Goal: Book appointment/travel/reservation

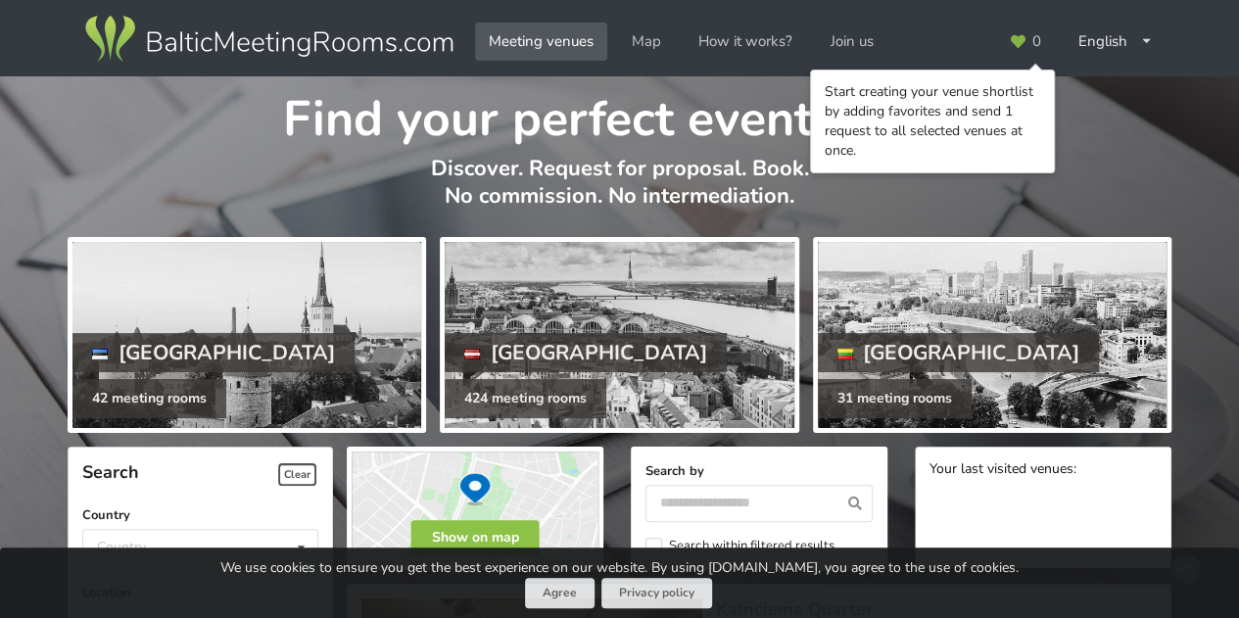
scroll to position [353, 0]
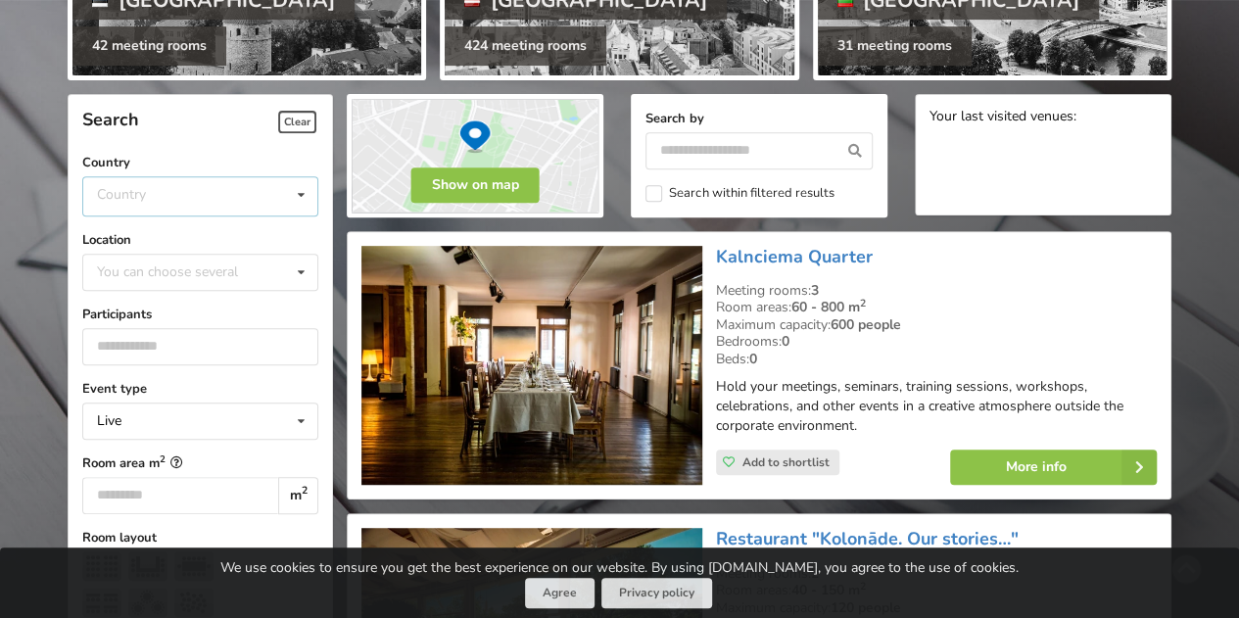
click at [186, 181] on div "Country [GEOGRAPHIC_DATA] [GEOGRAPHIC_DATA] [GEOGRAPHIC_DATA]" at bounding box center [200, 196] width 236 height 40
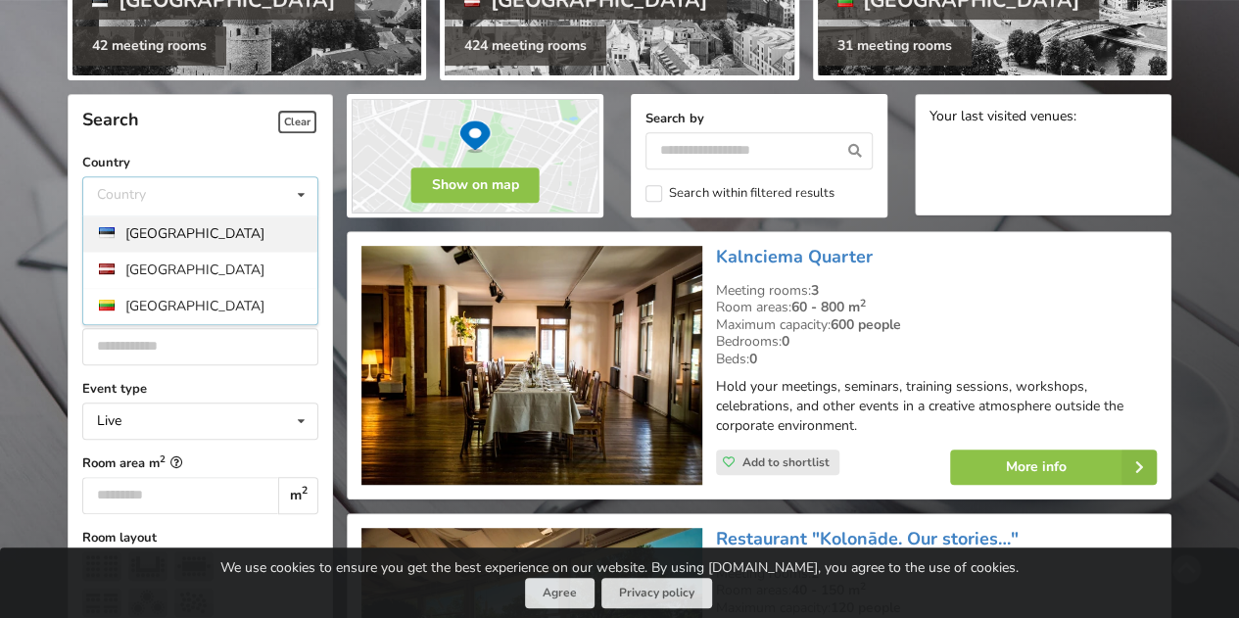
click at [181, 234] on div "[GEOGRAPHIC_DATA]" at bounding box center [200, 234] width 234 height 36
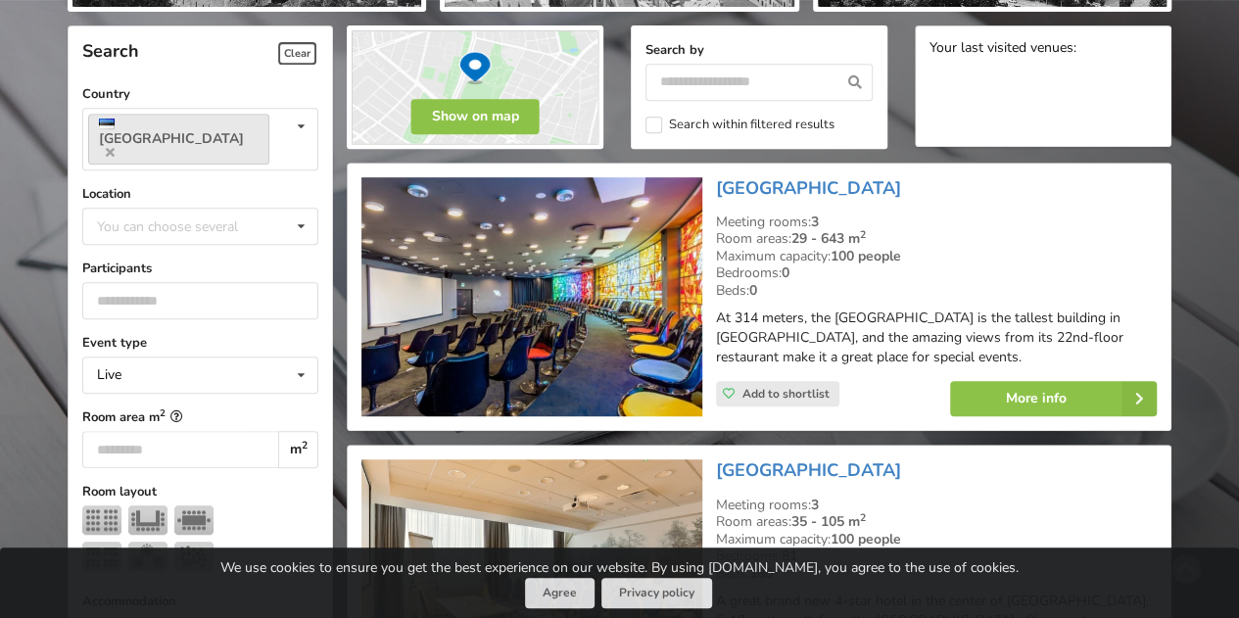
scroll to position [439, 0]
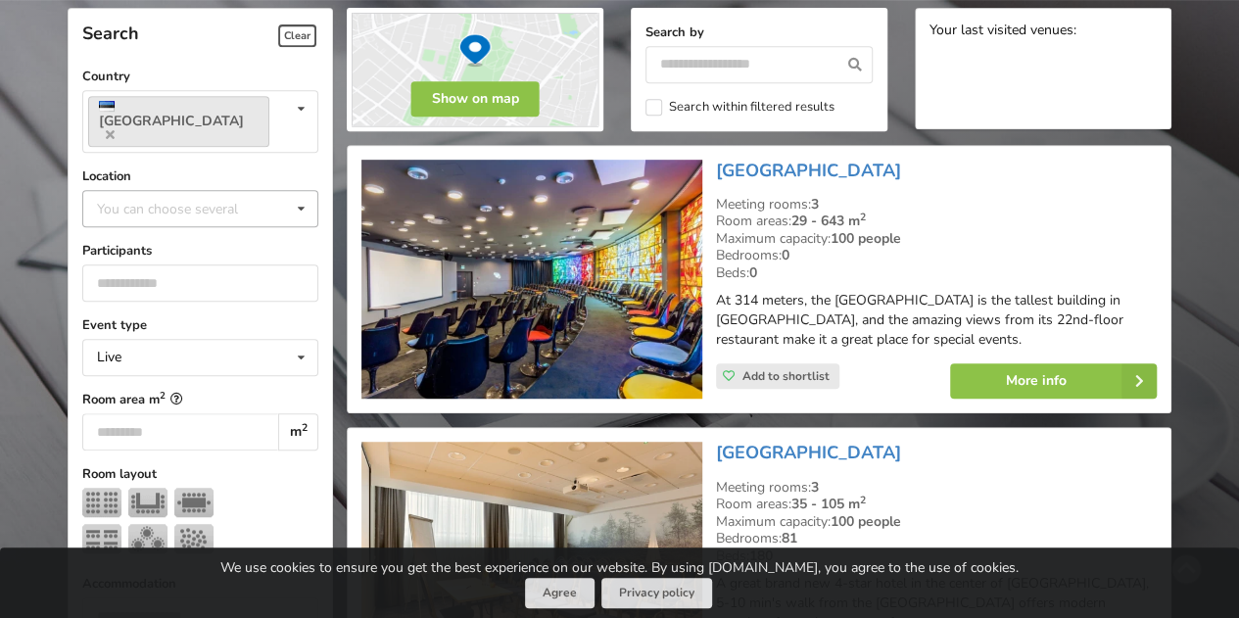
click at [196, 197] on div "You can choose several" at bounding box center [187, 208] width 190 height 23
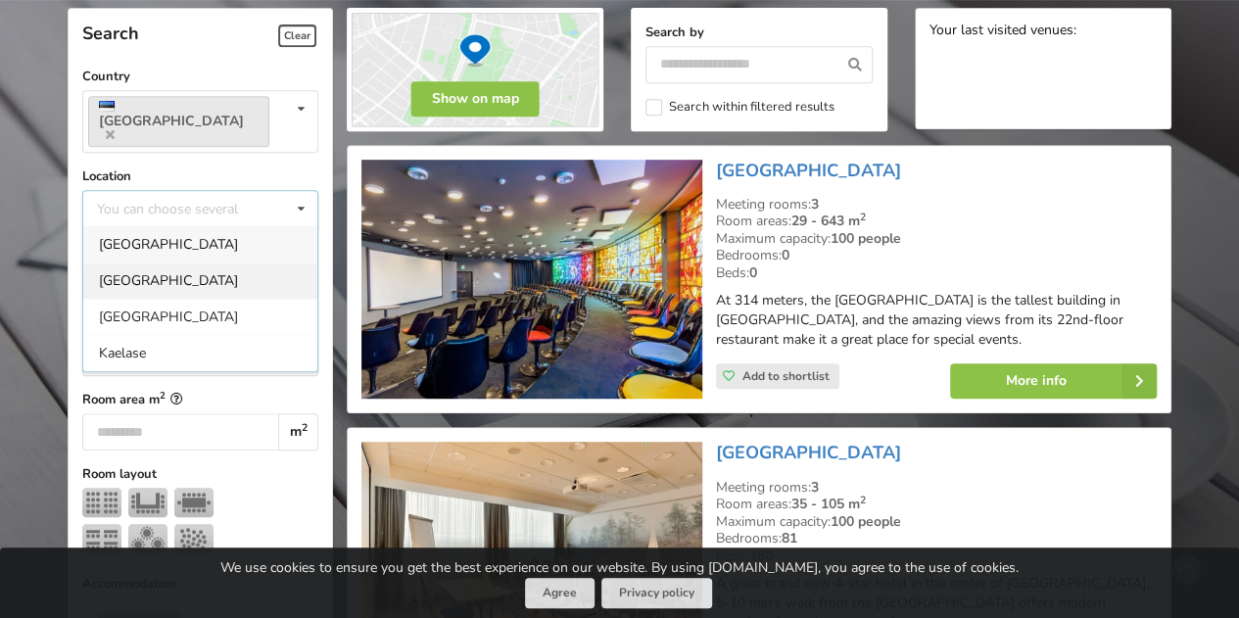
click at [176, 263] on div "[GEOGRAPHIC_DATA]" at bounding box center [200, 281] width 234 height 36
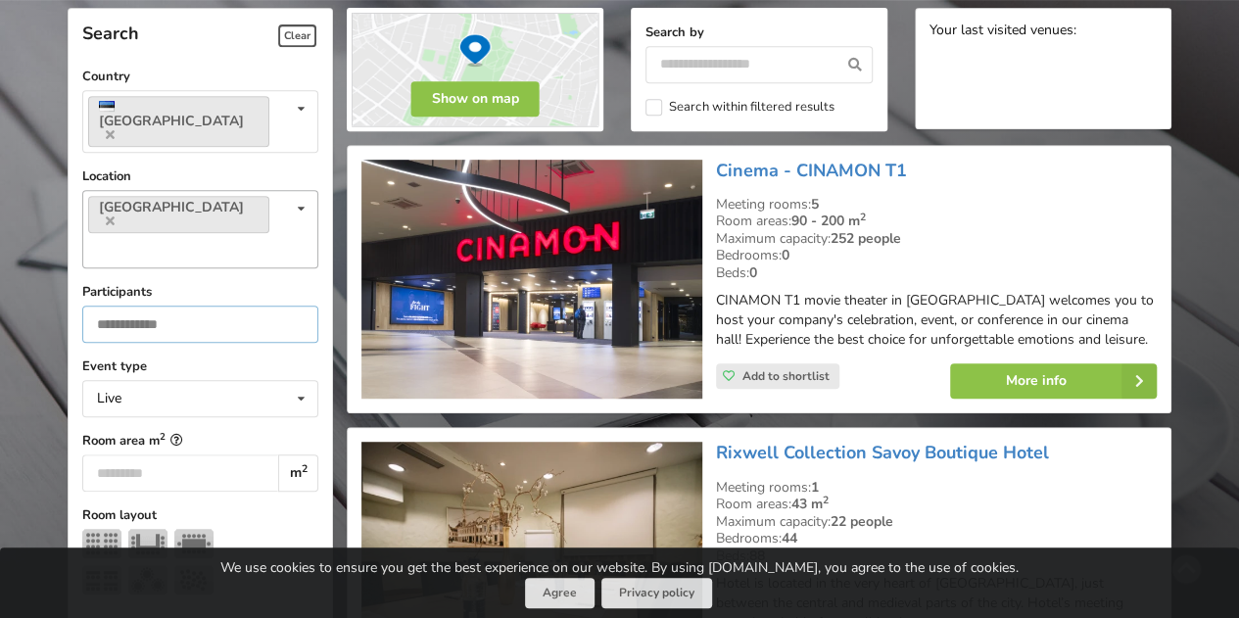
click at [176, 306] on input "number" at bounding box center [200, 324] width 236 height 37
click at [186, 380] on div "Live Live Online Hybrid (Live + Online)" at bounding box center [200, 398] width 236 height 37
click at [181, 380] on div "Live Live Online Hybrid (Live + Online)" at bounding box center [200, 398] width 236 height 37
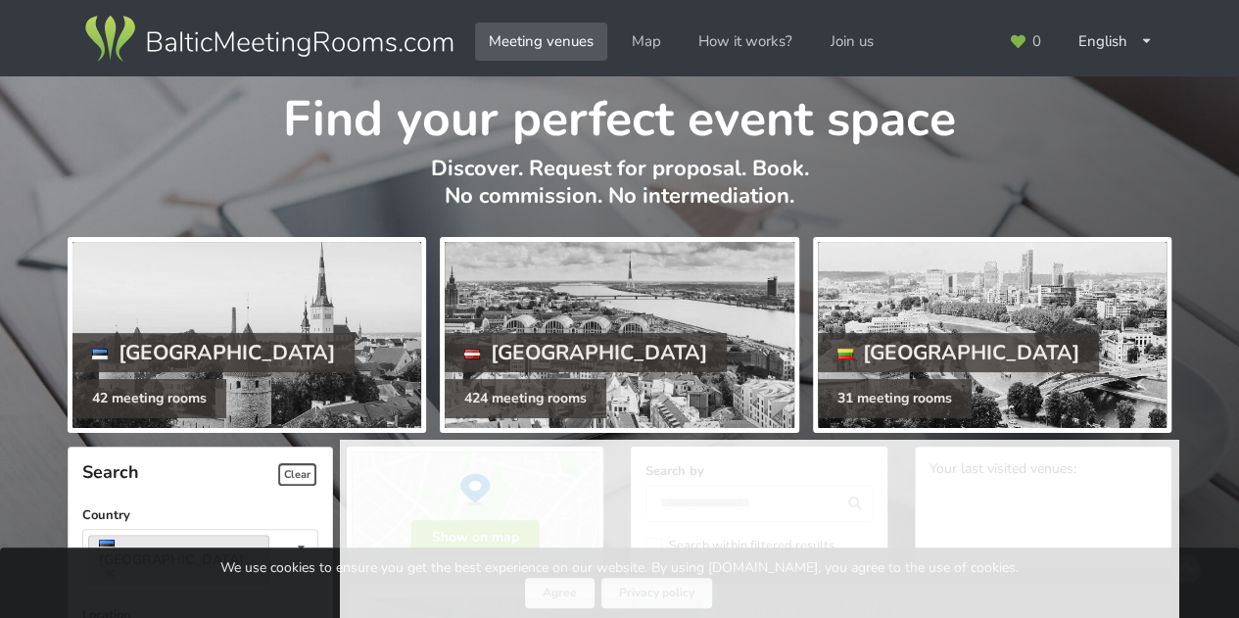
scroll to position [439, 0]
